Goal: Transaction & Acquisition: Book appointment/travel/reservation

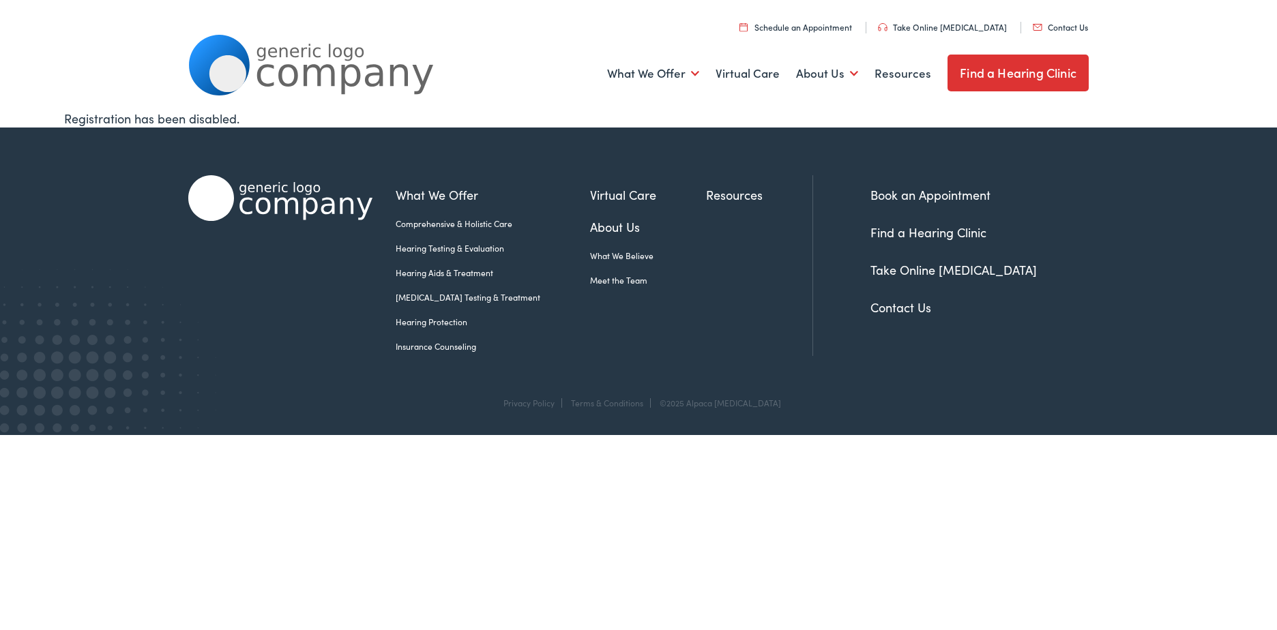
click at [944, 190] on link "Book an Appointment" at bounding box center [930, 194] width 120 height 17
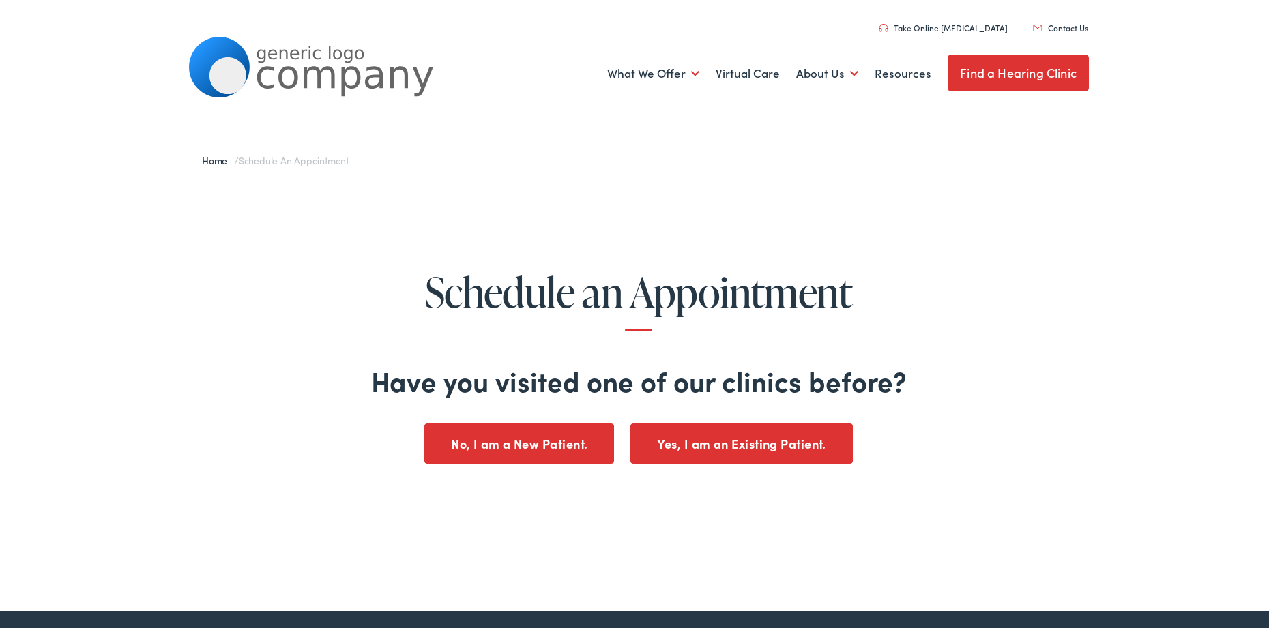
click at [501, 430] on button "No, I am a New Patient." at bounding box center [519, 441] width 190 height 40
